Goal: Task Accomplishment & Management: Use online tool/utility

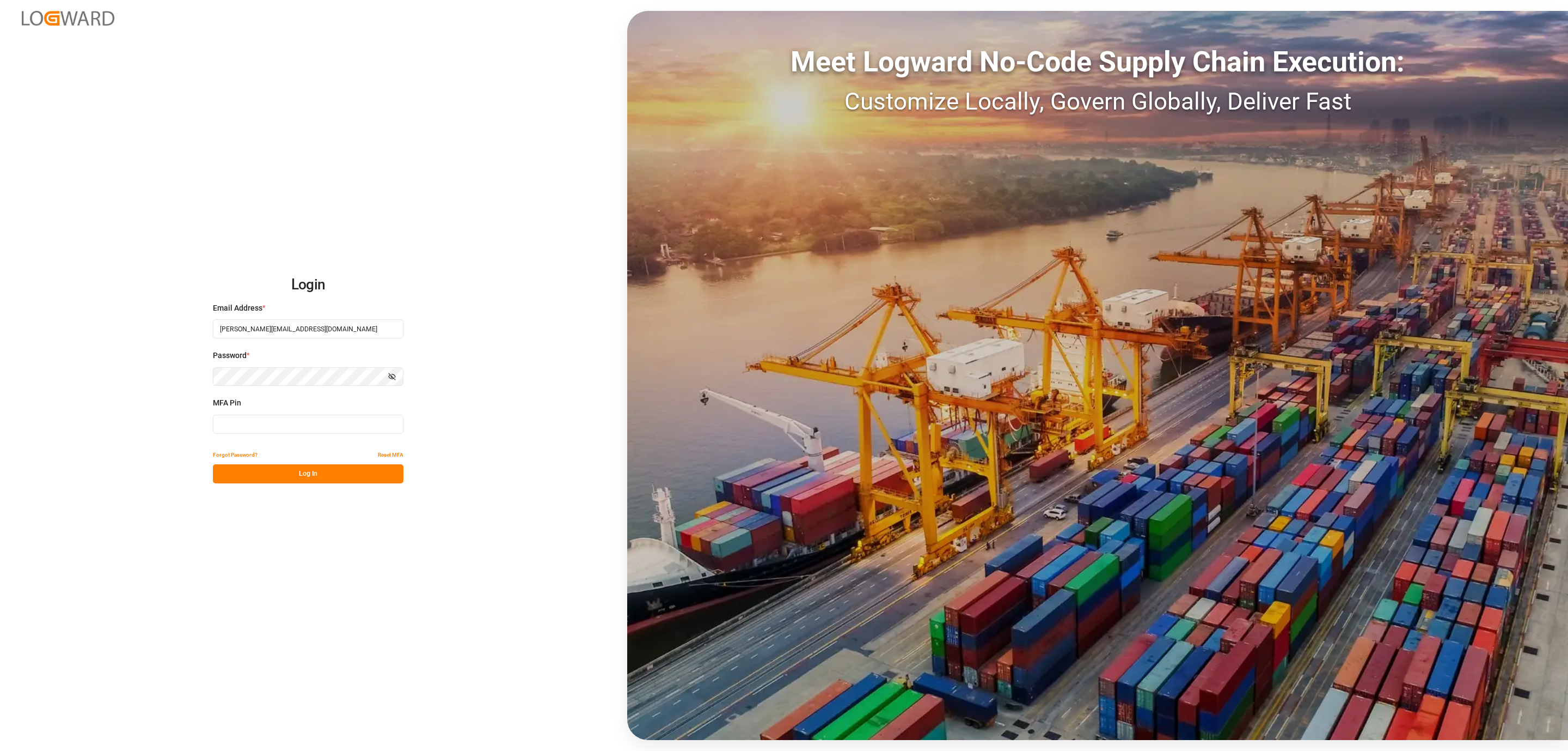
click at [307, 420] on input at bounding box center [308, 424] width 191 height 19
type input "197797"
click at [283, 476] on button "Log In" at bounding box center [308, 473] width 191 height 19
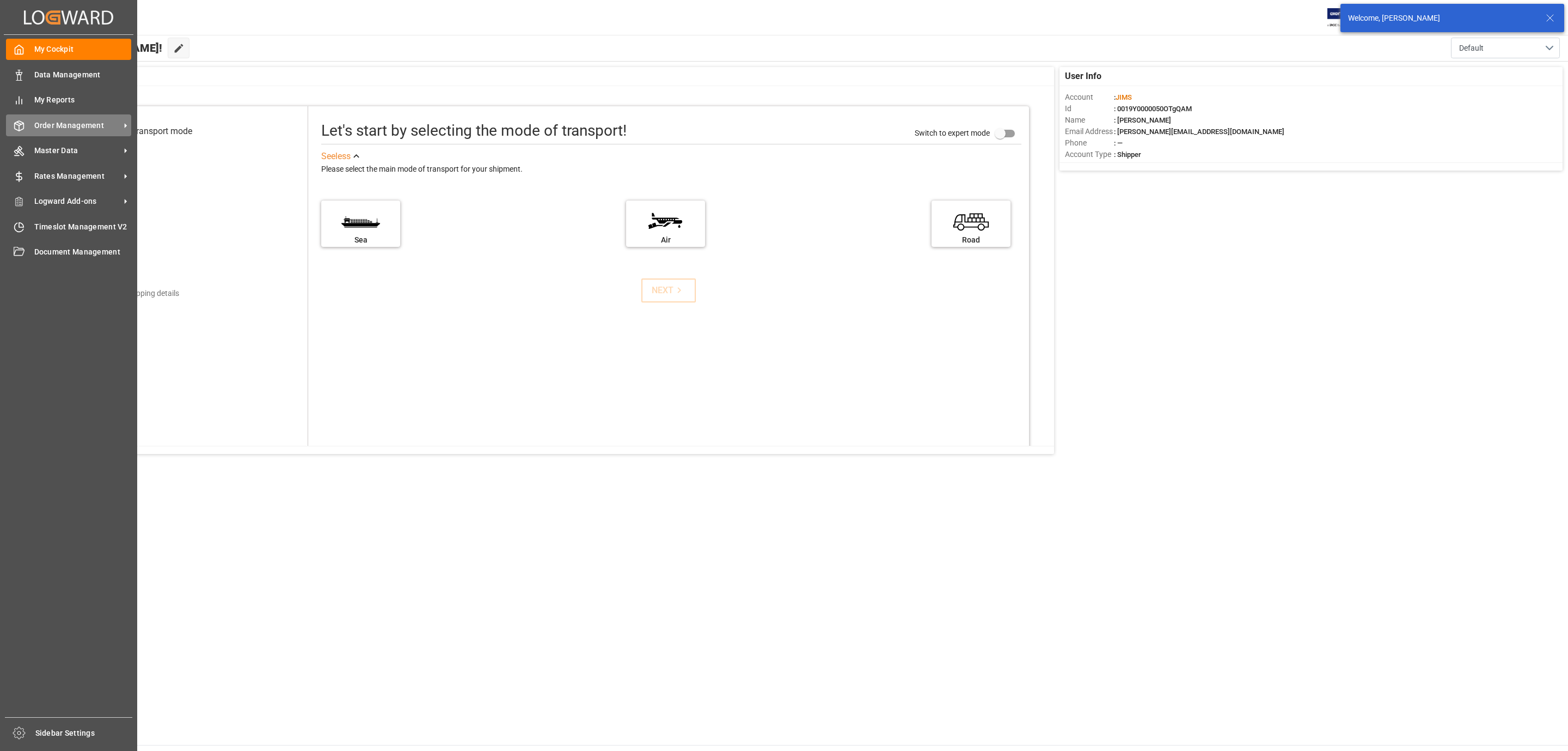
click at [75, 124] on span "Order Management" at bounding box center [77, 125] width 86 height 12
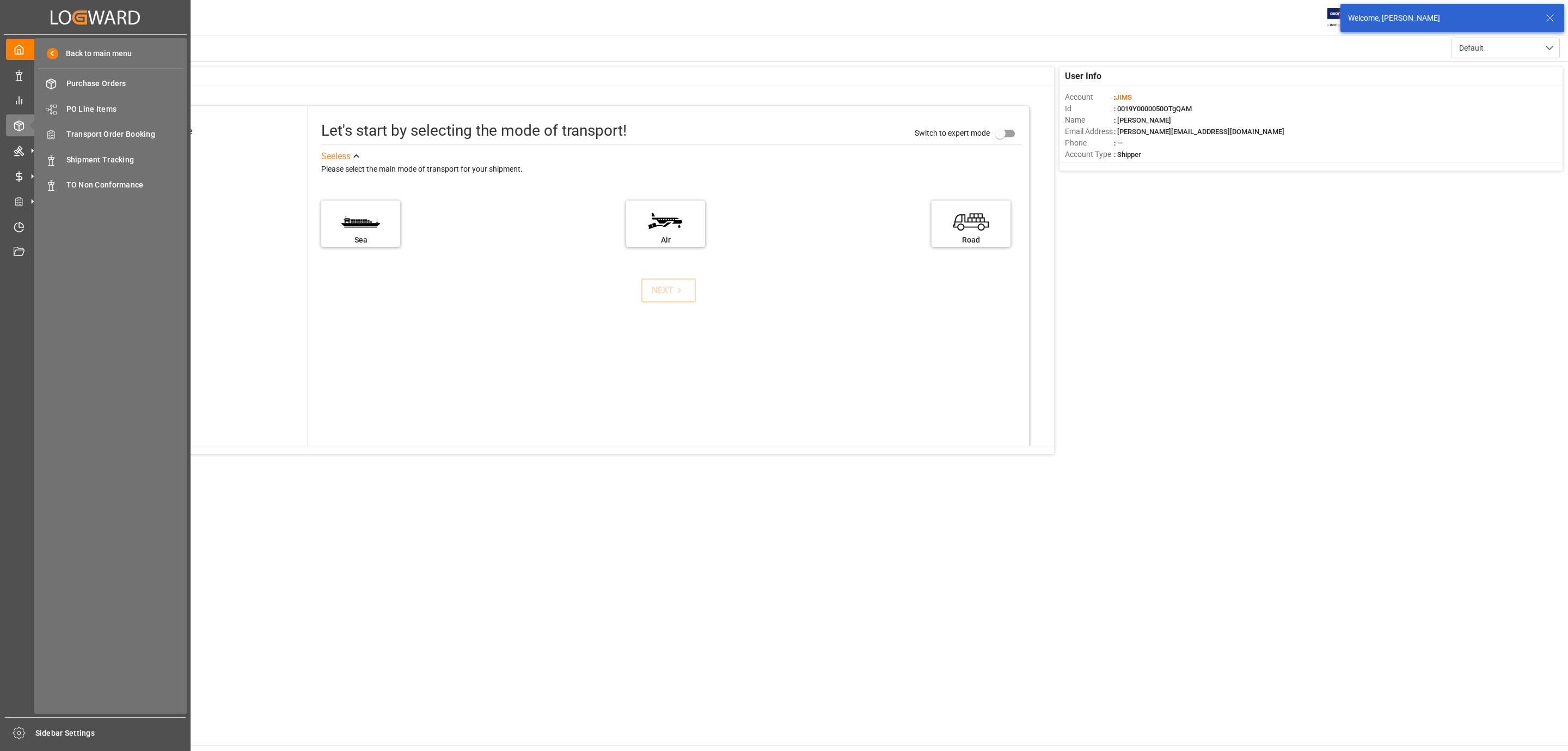
click at [137, 146] on div "Back to main menu Purchase Orders Purchase Orders PO Line Items PO Line Items T…" at bounding box center [110, 376] width 152 height 675
click at [142, 136] on span "Transport Order Booking" at bounding box center [125, 134] width 117 height 12
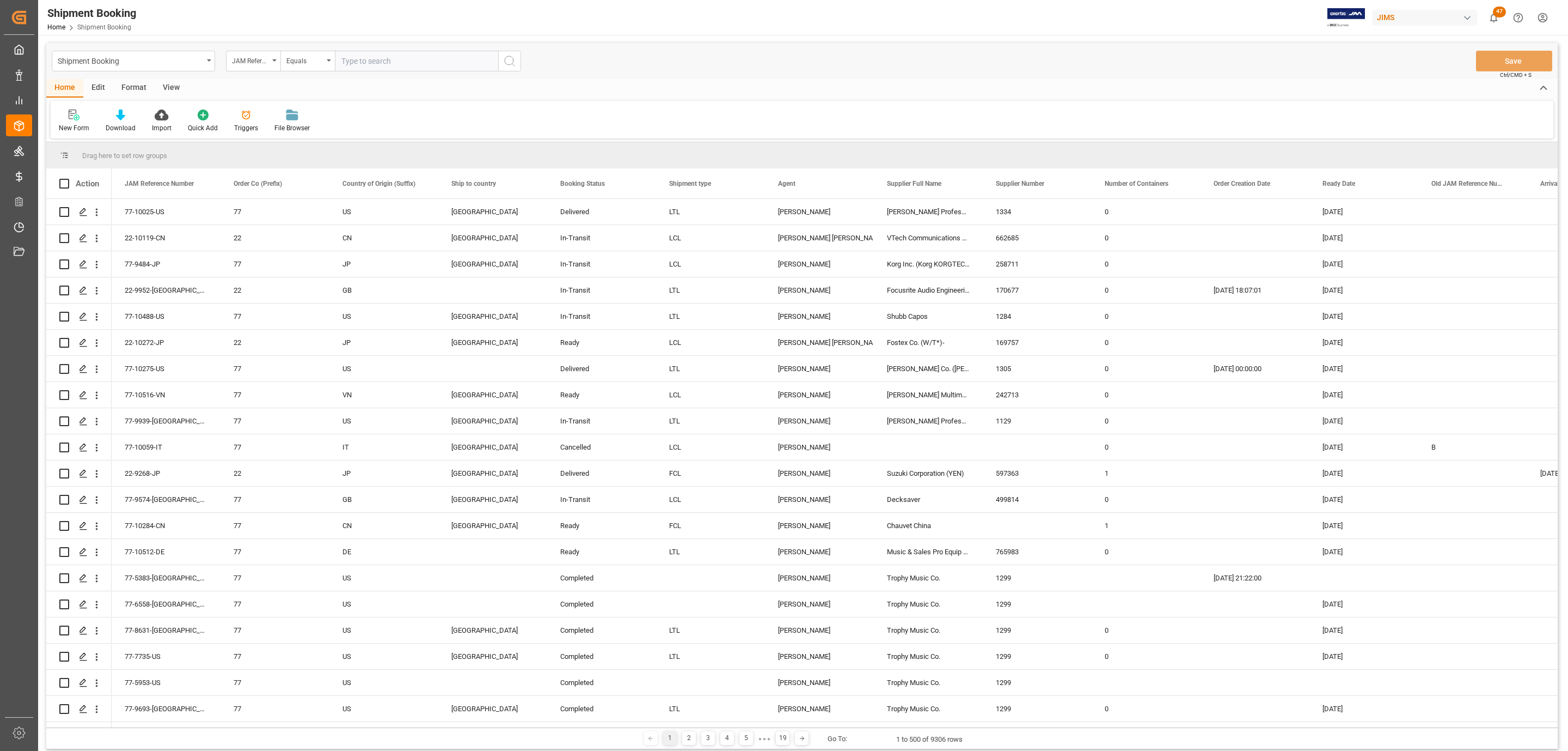
click at [71, 113] on icon at bounding box center [72, 115] width 8 height 10
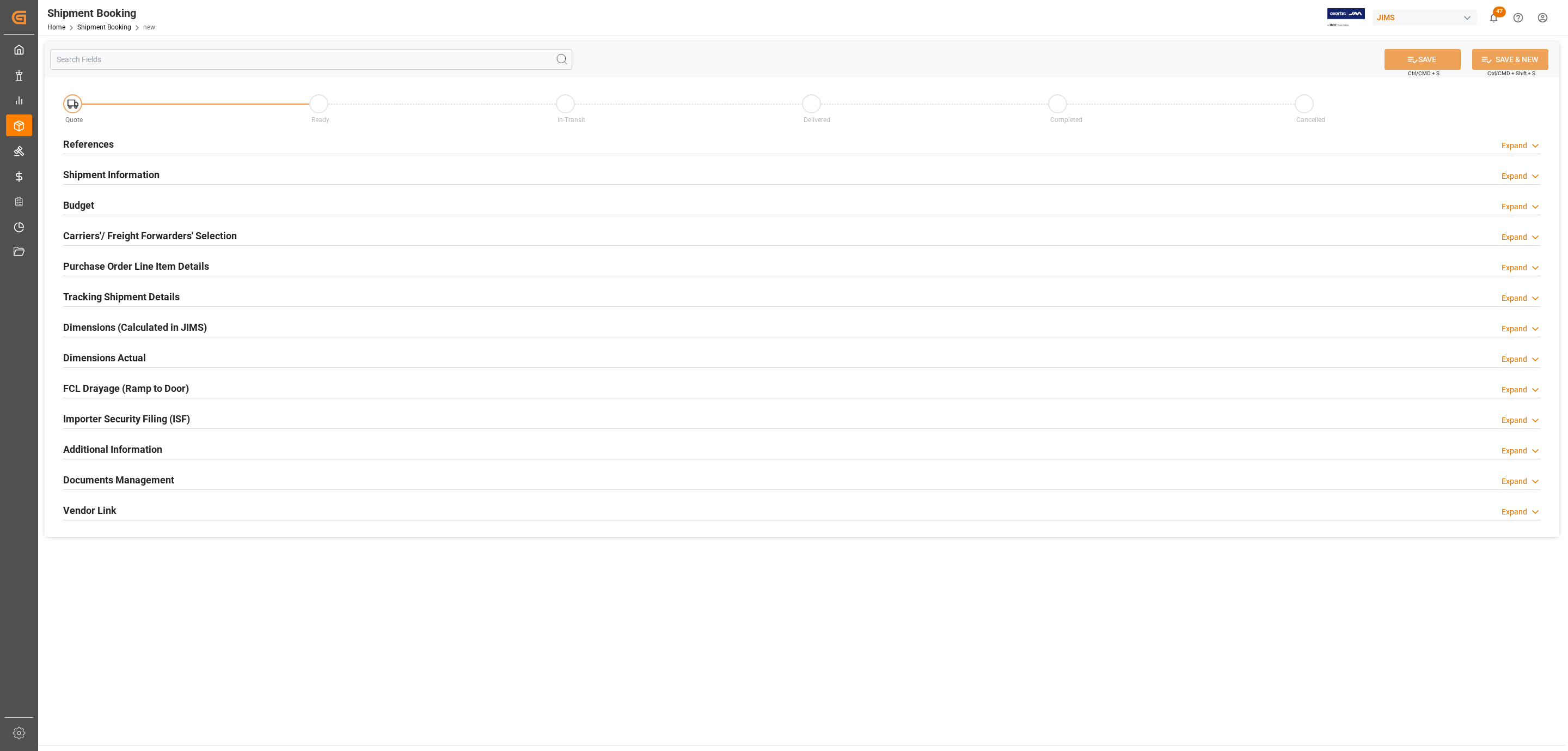
click at [228, 141] on div "References Expand" at bounding box center [802, 143] width 1478 height 21
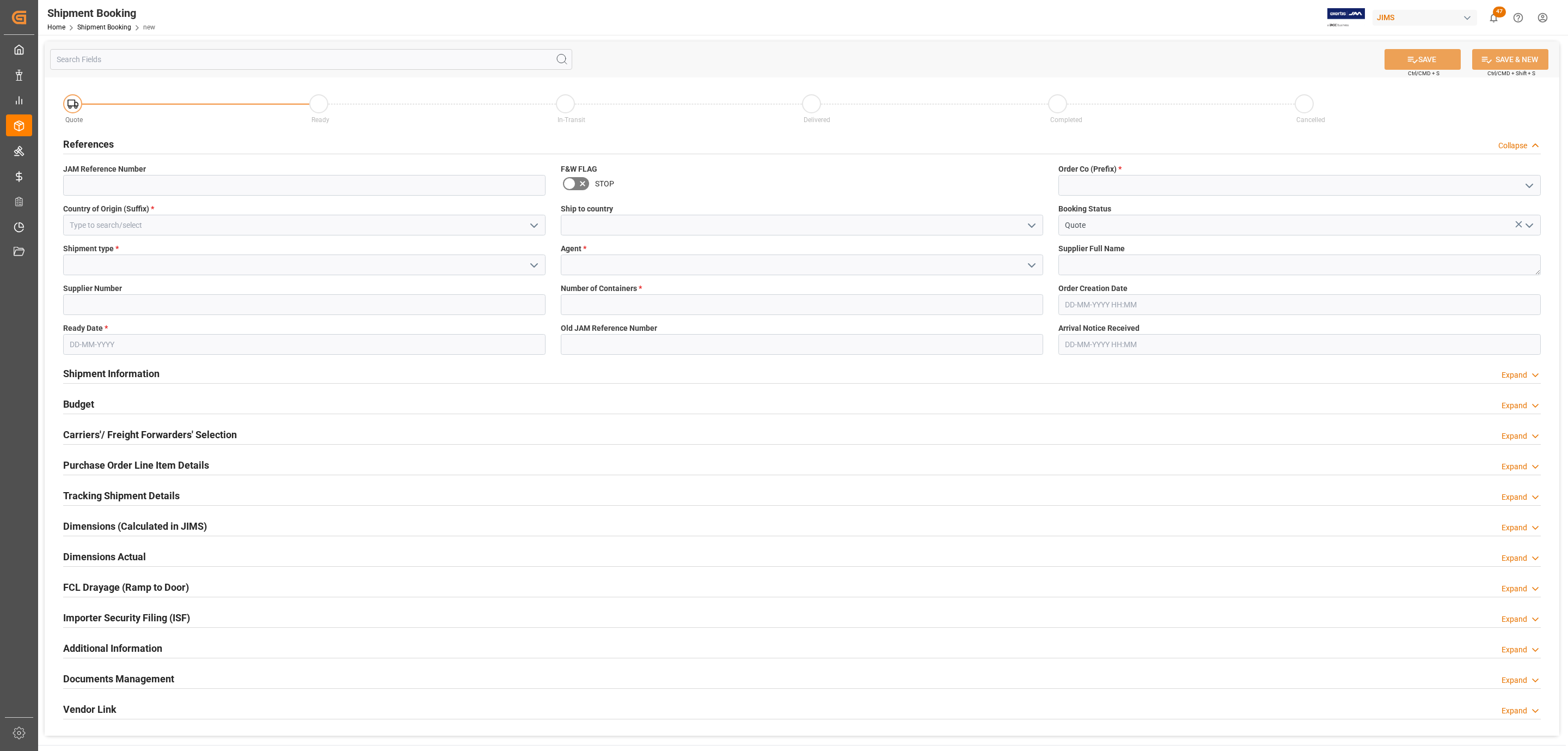
click at [1529, 187] on polyline "open menu" at bounding box center [1529, 185] width 7 height 3
click at [1163, 228] on div "77" at bounding box center [1300, 234] width 481 height 24
type input "77"
click at [1097, 257] on textarea at bounding box center [1300, 265] width 482 height 21
click at [1085, 259] on textarea at bounding box center [1300, 265] width 482 height 21
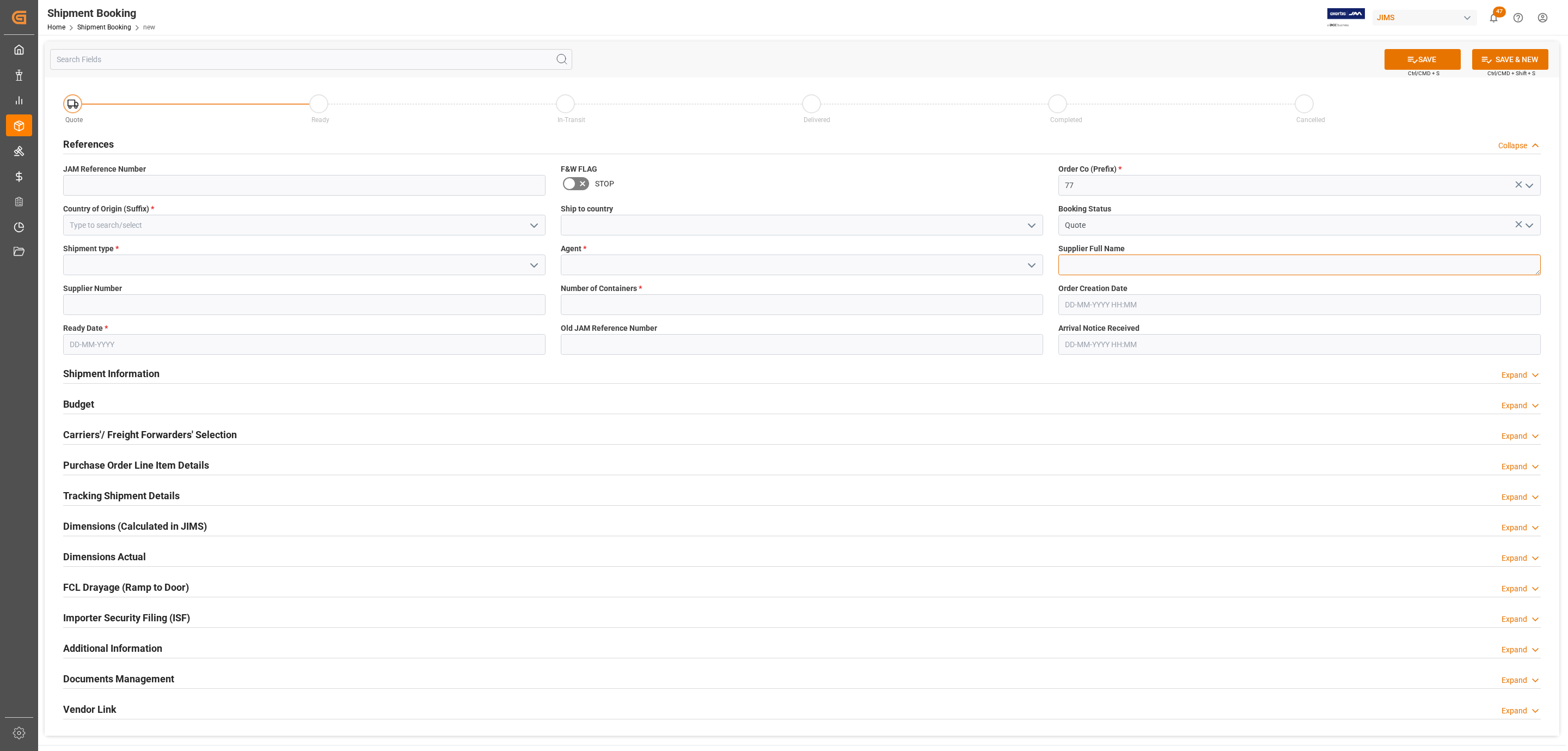
paste textarea "[PERSON_NAME] & [PERSON_NAME]"
type textarea "[PERSON_NAME] & [PERSON_NAME]"
click at [1032, 226] on polyline "open menu" at bounding box center [1032, 225] width 7 height 3
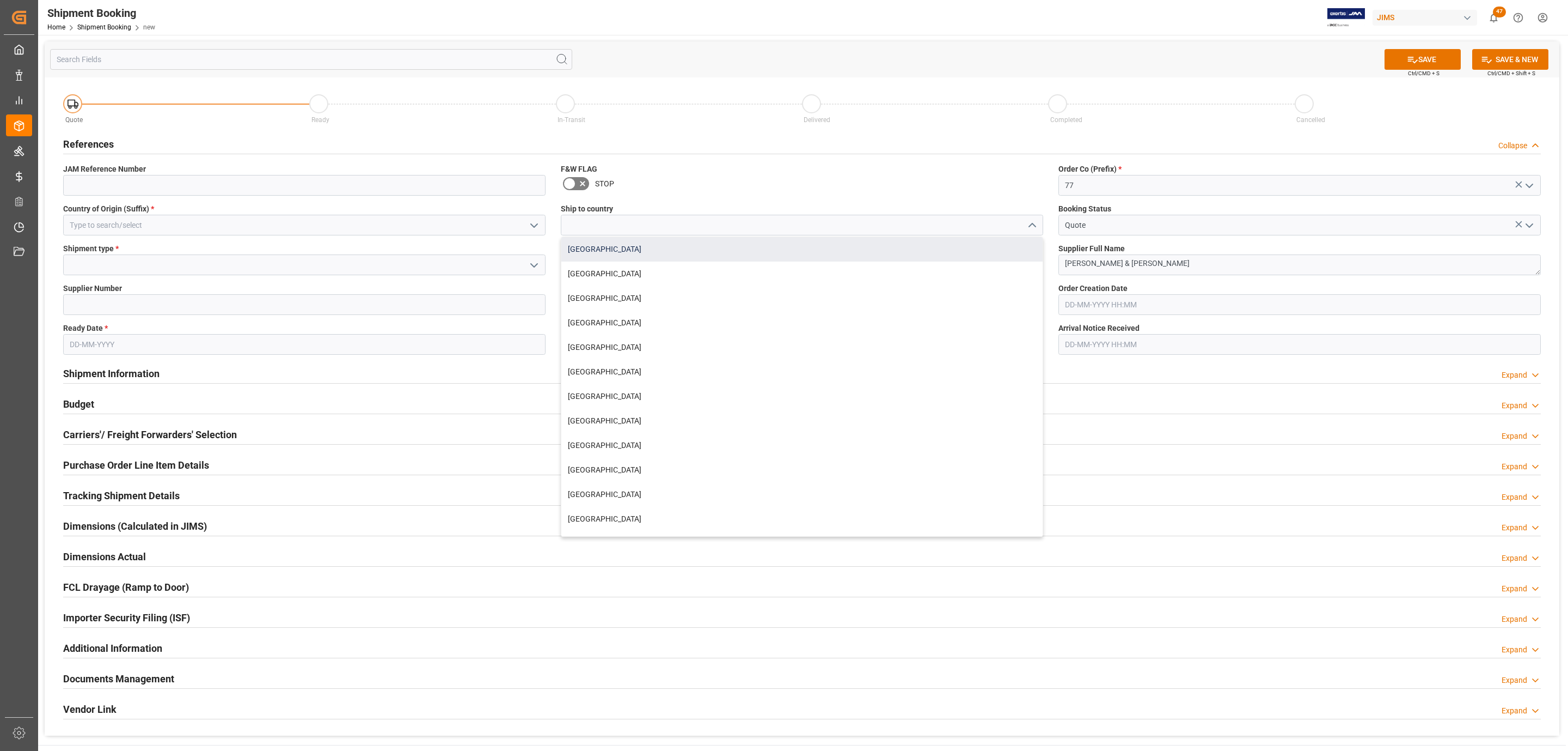
click at [641, 253] on div "[GEOGRAPHIC_DATA]" at bounding box center [802, 249] width 481 height 24
type input "[GEOGRAPHIC_DATA]"
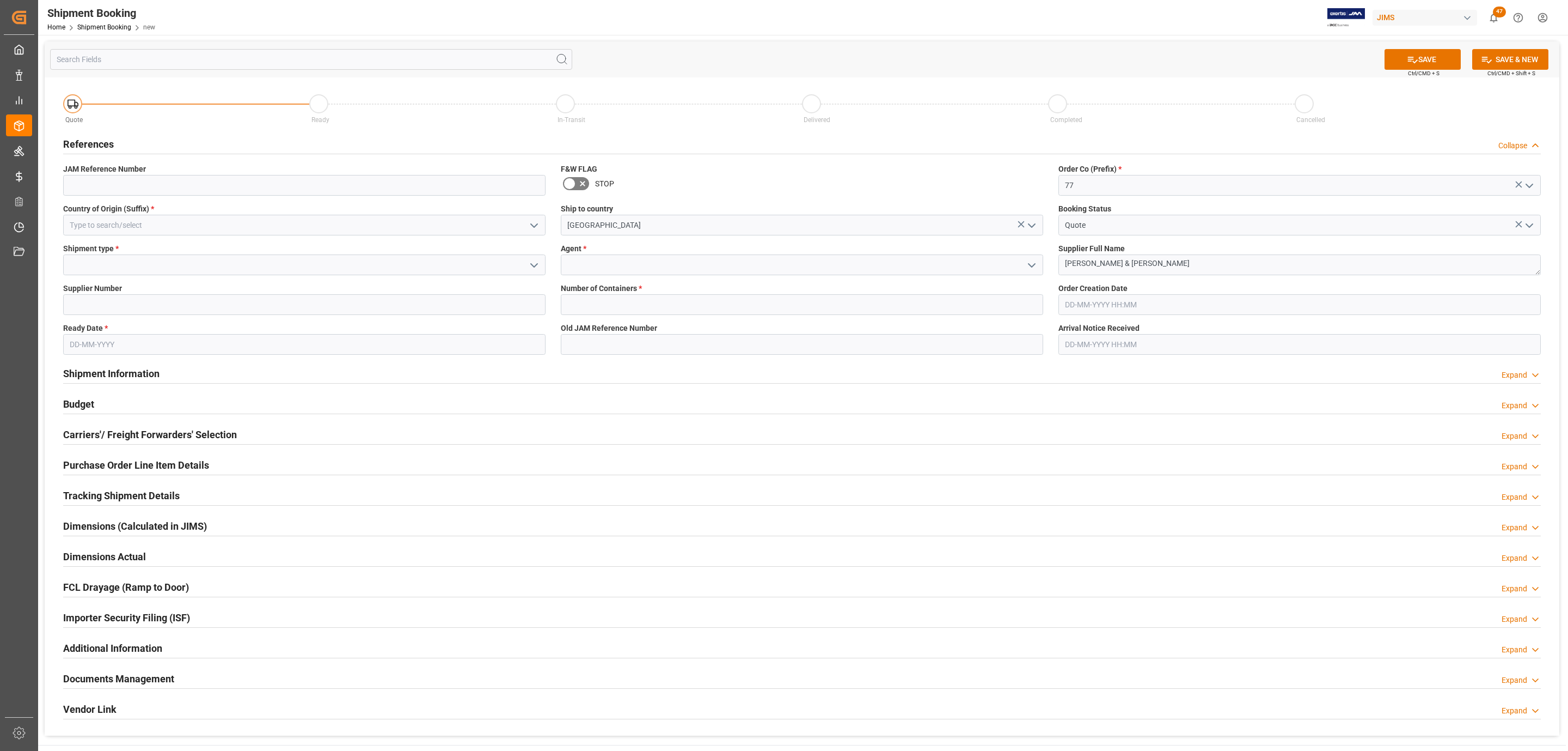
click at [1032, 265] on icon "open menu" at bounding box center [1031, 265] width 13 height 13
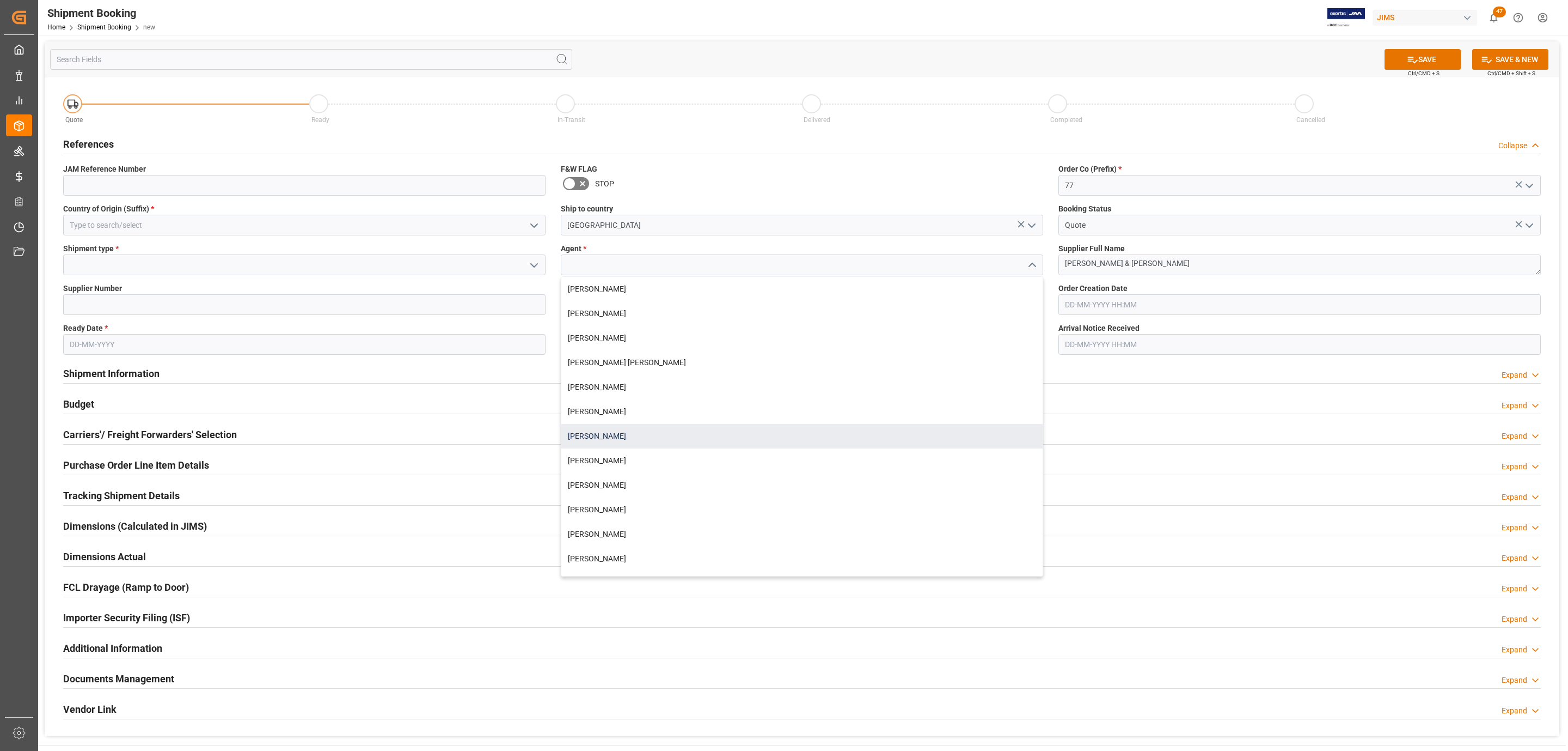
click at [611, 438] on div "[PERSON_NAME]" at bounding box center [802, 436] width 481 height 24
type input "[PERSON_NAME]"
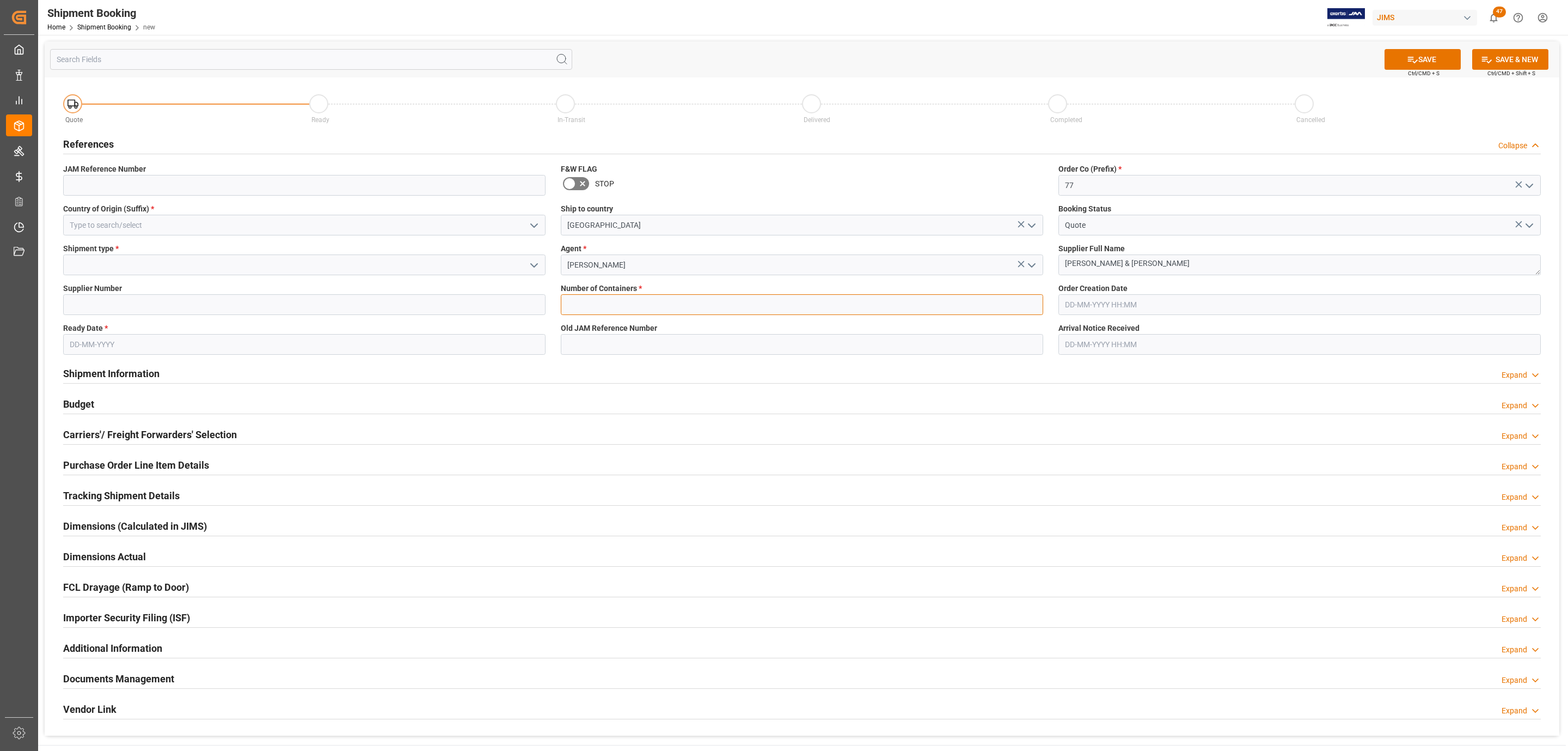
click at [615, 297] on input "text" at bounding box center [802, 305] width 482 height 21
type input "0"
click at [415, 227] on input at bounding box center [304, 225] width 482 height 21
click at [257, 256] on div "GB" at bounding box center [304, 249] width 481 height 24
type input "GB"
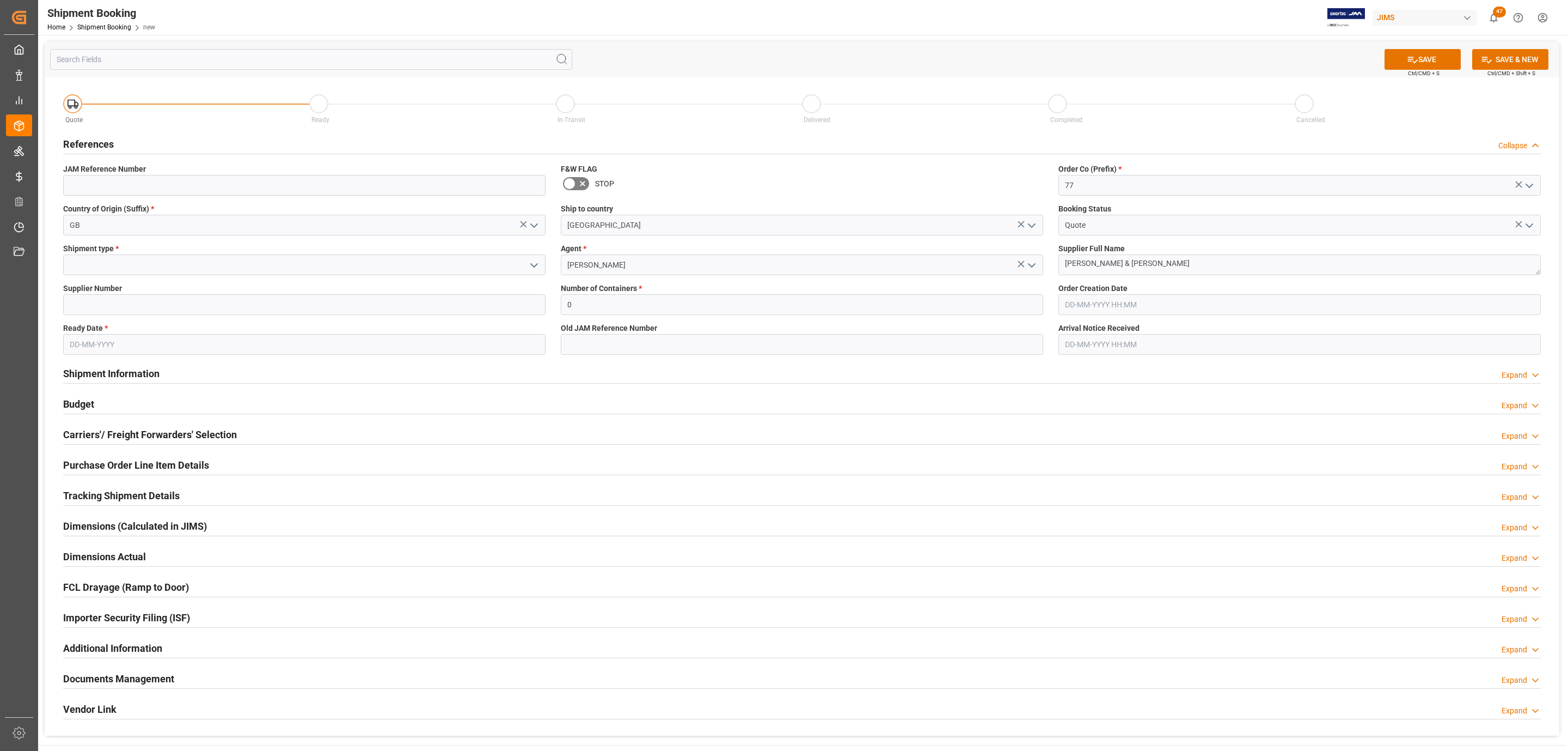
click at [533, 264] on icon "open menu" at bounding box center [534, 265] width 13 height 13
click at [96, 289] on div "LCL" at bounding box center [304, 289] width 481 height 24
type input "LCL"
click at [91, 308] on input at bounding box center [304, 305] width 482 height 21
click at [86, 301] on input at bounding box center [304, 305] width 482 height 21
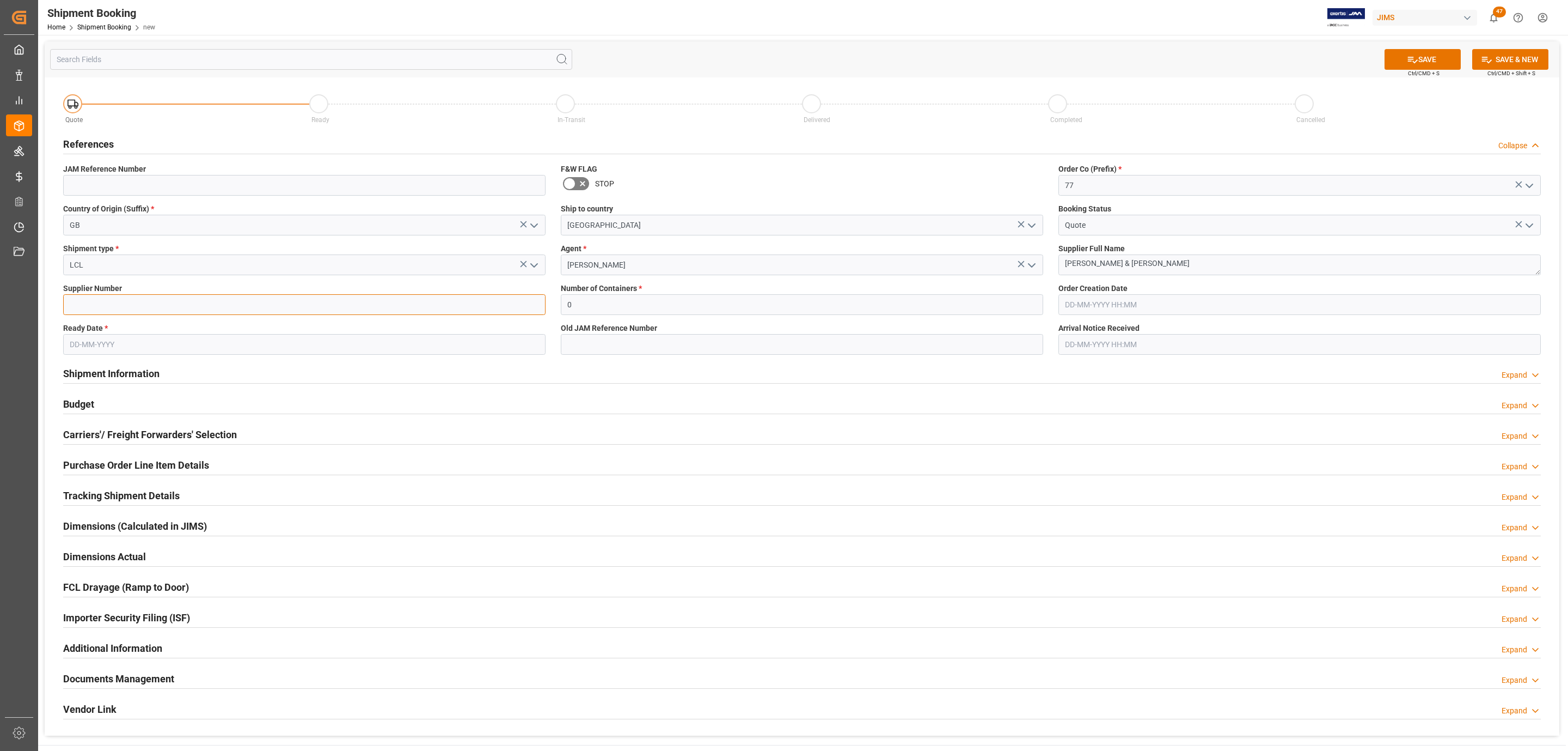
paste input "1285"
type input "1285"
click at [85, 347] on input "text" at bounding box center [304, 344] width 482 height 21
click at [115, 495] on div "27" at bounding box center [120, 496] width 13 height 13
type input "[DATE]"
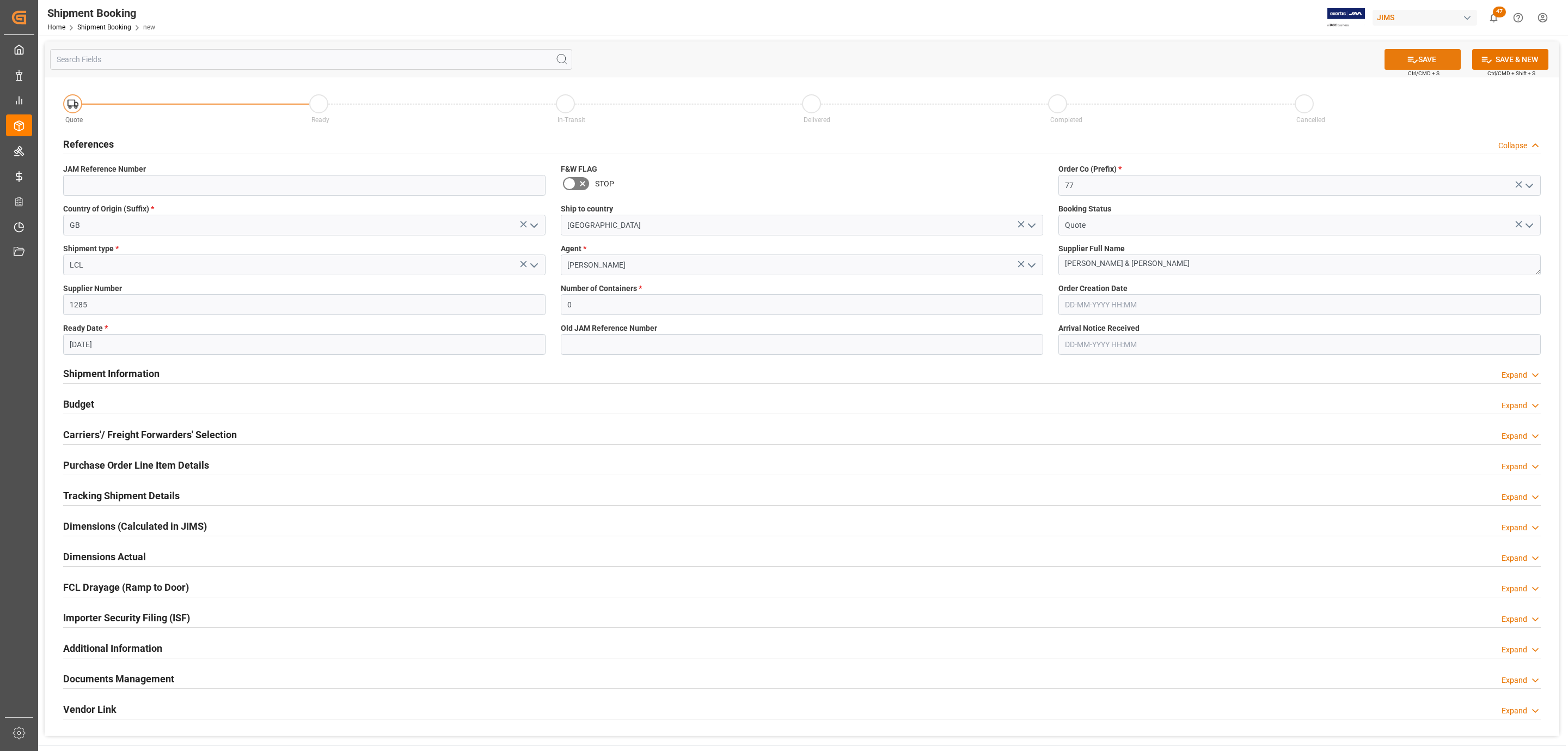
click at [1443, 63] on button "SAVE" at bounding box center [1423, 59] width 76 height 21
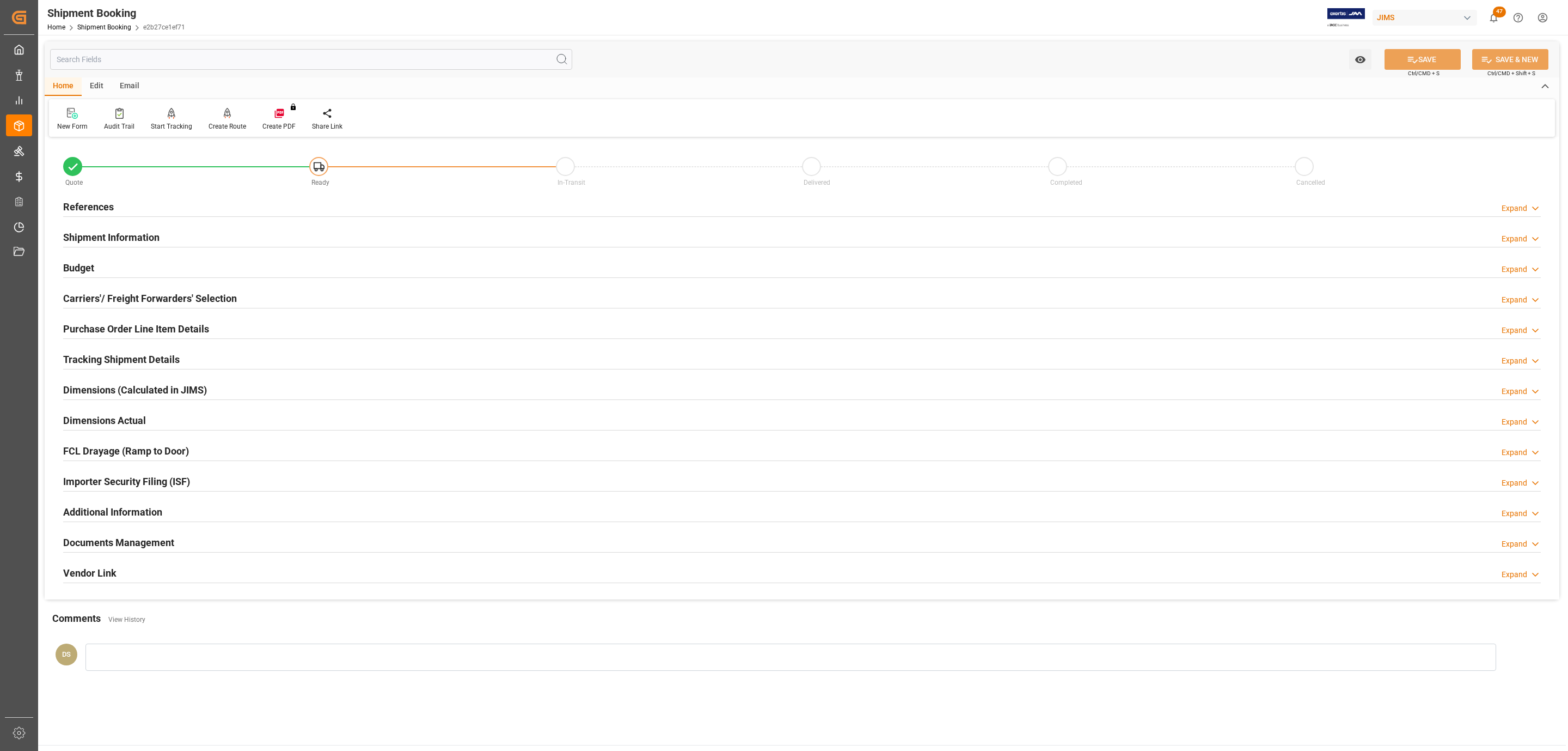
click at [170, 196] on div "References Expand" at bounding box center [802, 206] width 1478 height 21
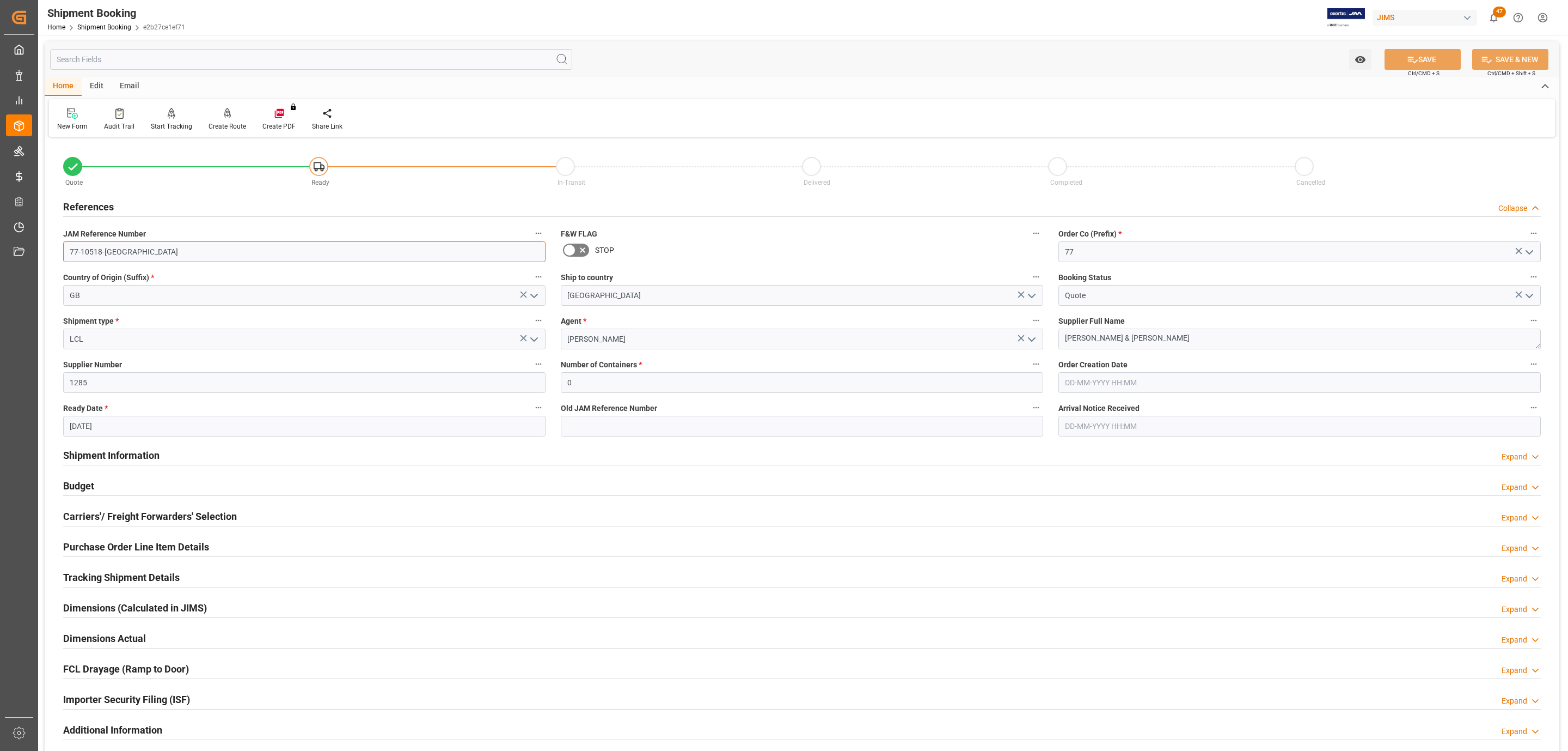
click at [139, 254] on input "77-10518-[GEOGRAPHIC_DATA]" at bounding box center [304, 252] width 482 height 21
click at [139, 254] on input "77-10518-[GEOGRAPHIC_DATA]" at bounding box center [304, 252] width 482 height 21
